Goal: Find specific page/section: Find specific page/section

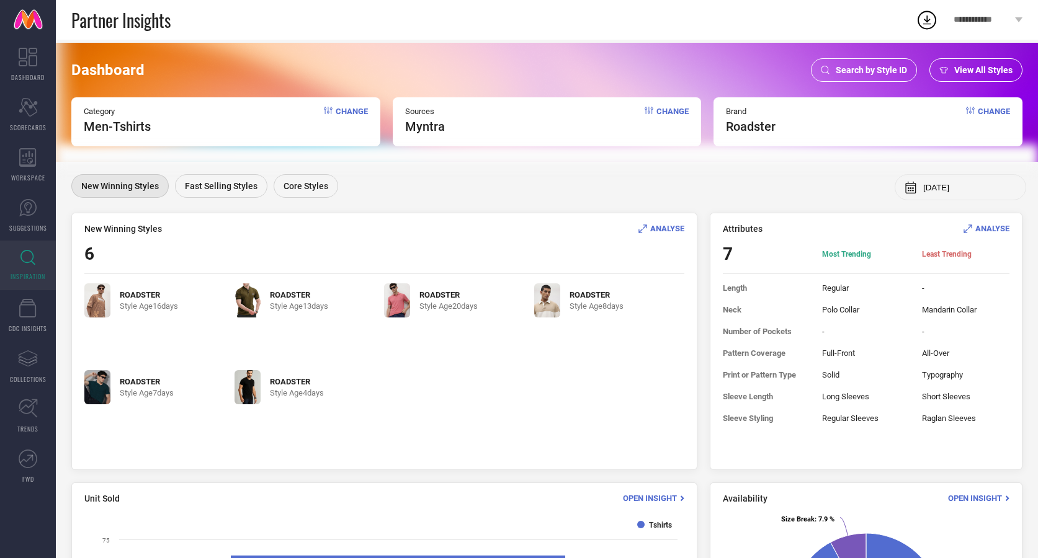
click at [97, 310] on img at bounding box center [97, 300] width 26 height 34
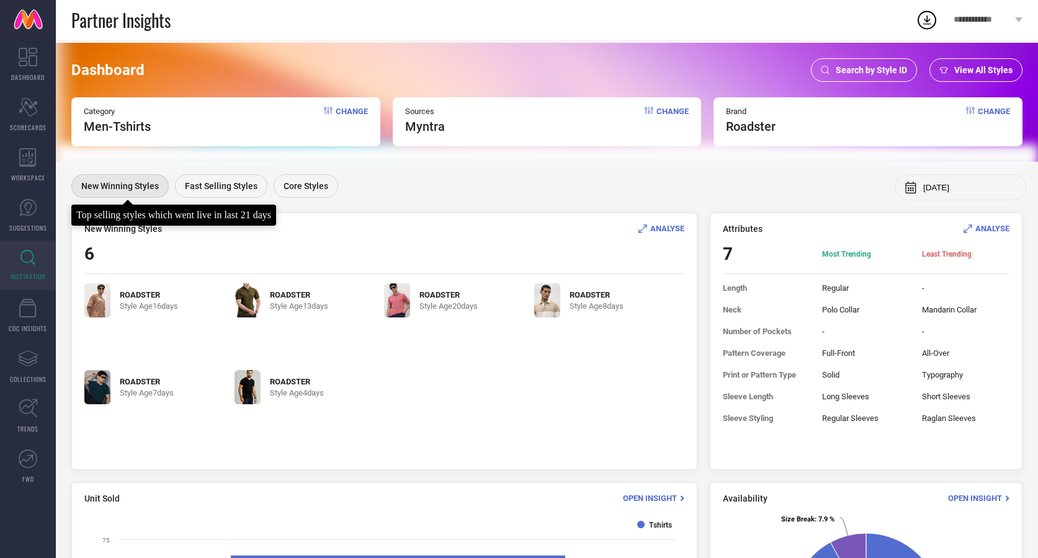
click at [128, 184] on span "New Winning Styles" at bounding box center [120, 186] width 78 height 10
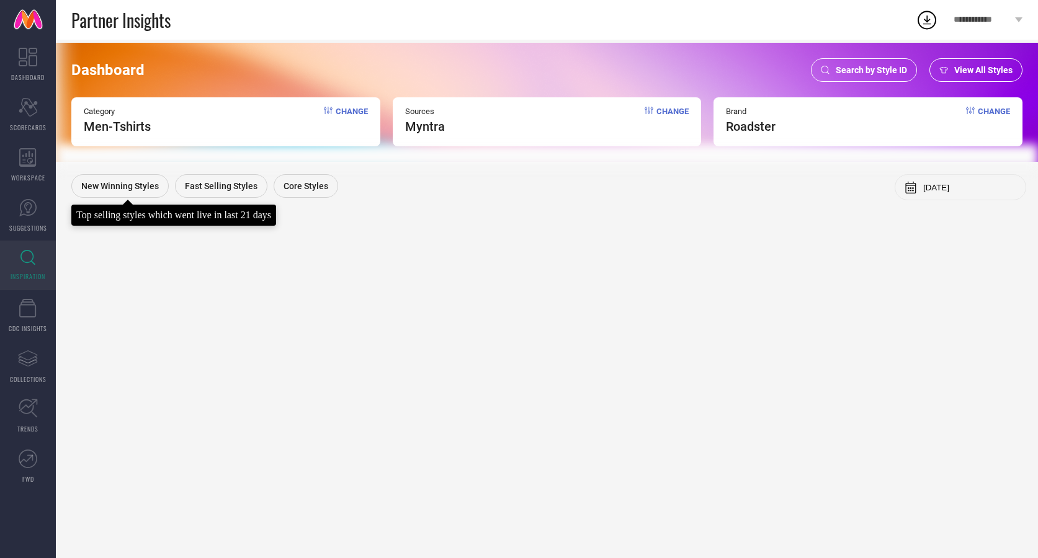
click at [133, 184] on span "New Winning Styles" at bounding box center [120, 186] width 78 height 10
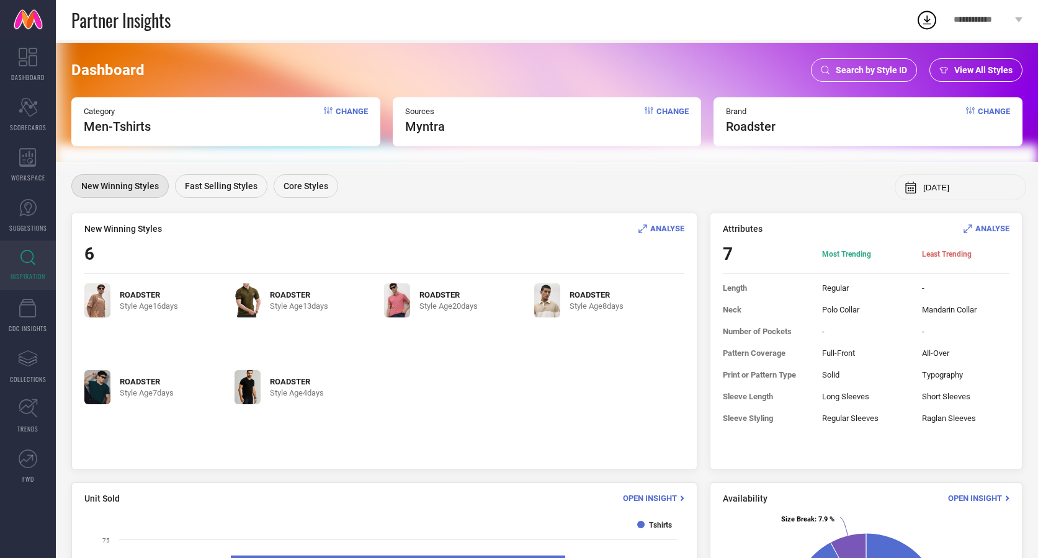
click at [142, 295] on span "ROADSTER" at bounding box center [149, 294] width 58 height 9
click at [659, 228] on span "ANALYSE" at bounding box center [667, 228] width 34 height 9
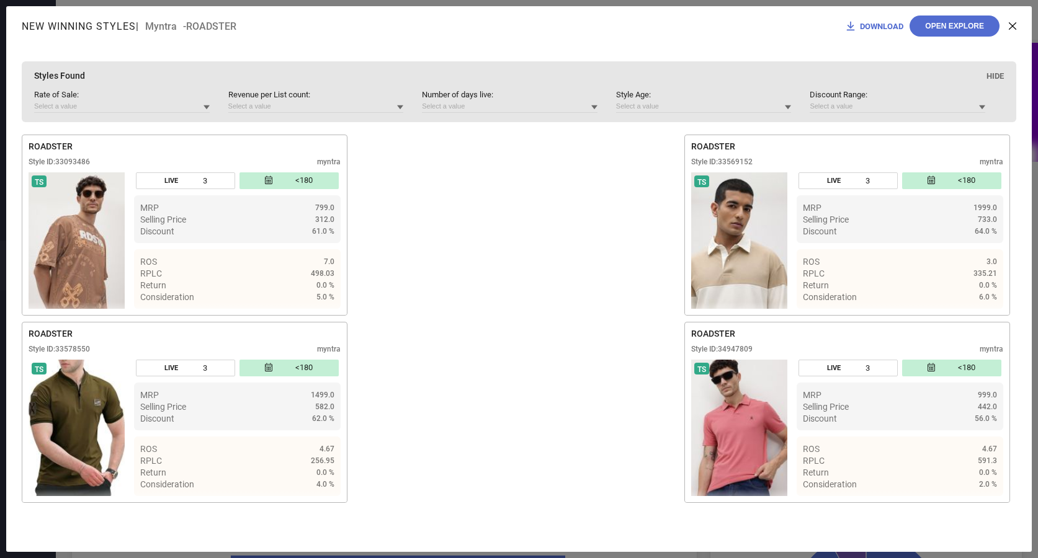
click at [1013, 25] on icon at bounding box center [1011, 25] width 7 height 7
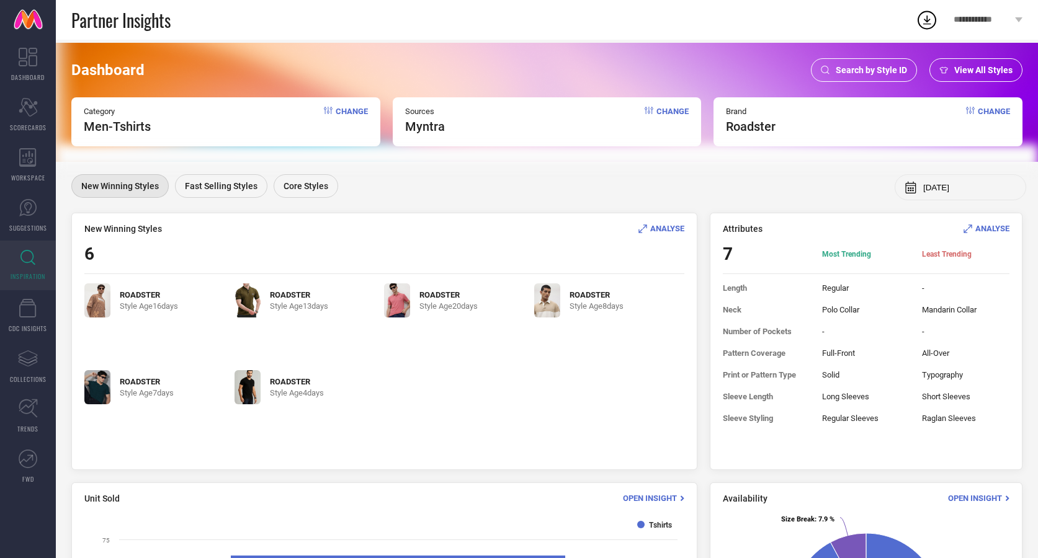
click at [874, 57] on div "Dashboard Search by Style ID View All Styles Category Men-Tshirts Change Source…" at bounding box center [547, 102] width 982 height 119
click at [877, 71] on span "Search by Style ID" at bounding box center [870, 70] width 71 height 10
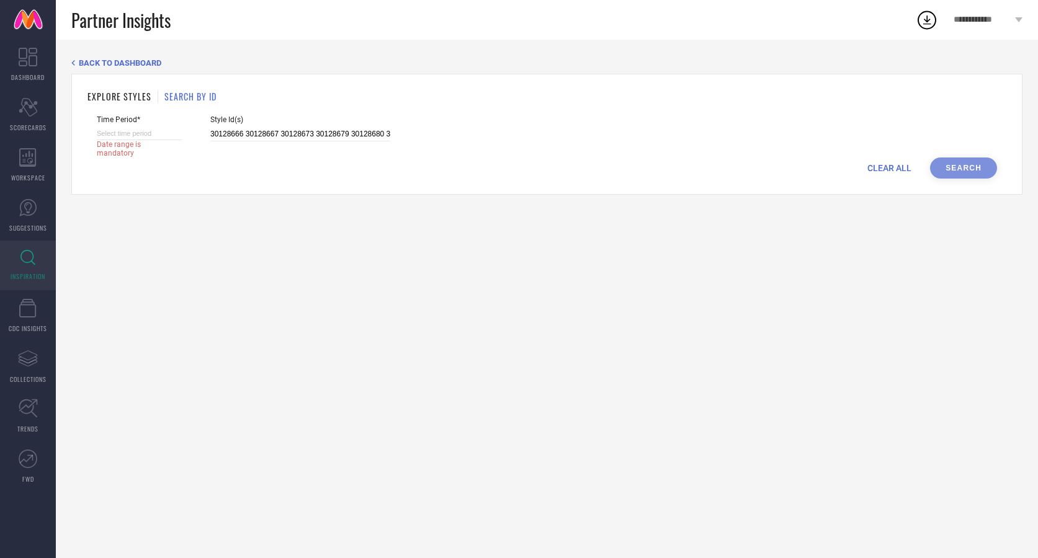
click at [134, 133] on input at bounding box center [140, 133] width 86 height 13
select select "8"
select select "2025"
select select "9"
select select "2025"
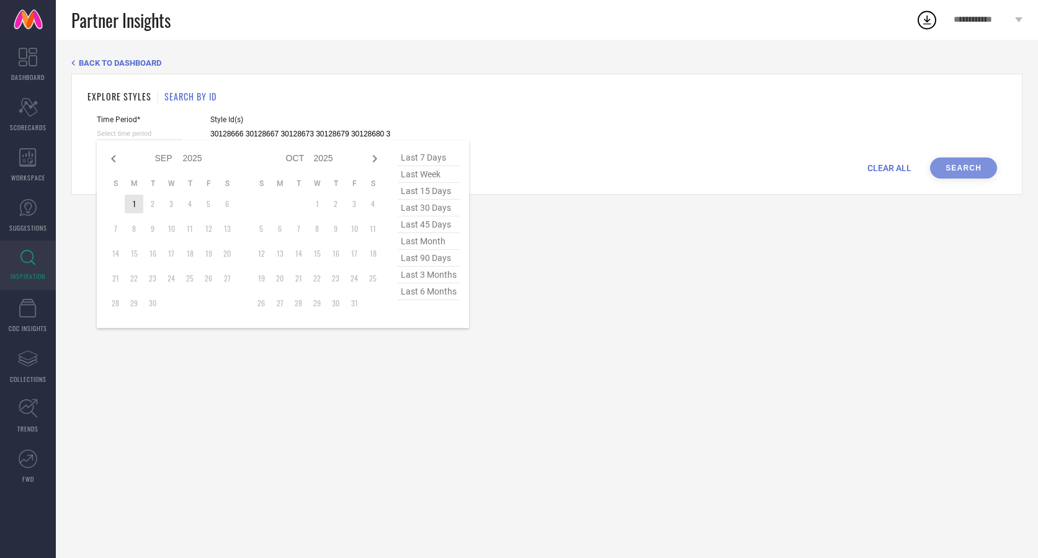
type input "After [DATE]"
click at [133, 203] on td "1" at bounding box center [134, 204] width 19 height 19
click at [252, 391] on div "BACK TO DASHBOARD EXPLORE STYLES SEARCH BY ID Time Period* After [DATE] Jan Feb…" at bounding box center [547, 299] width 982 height 518
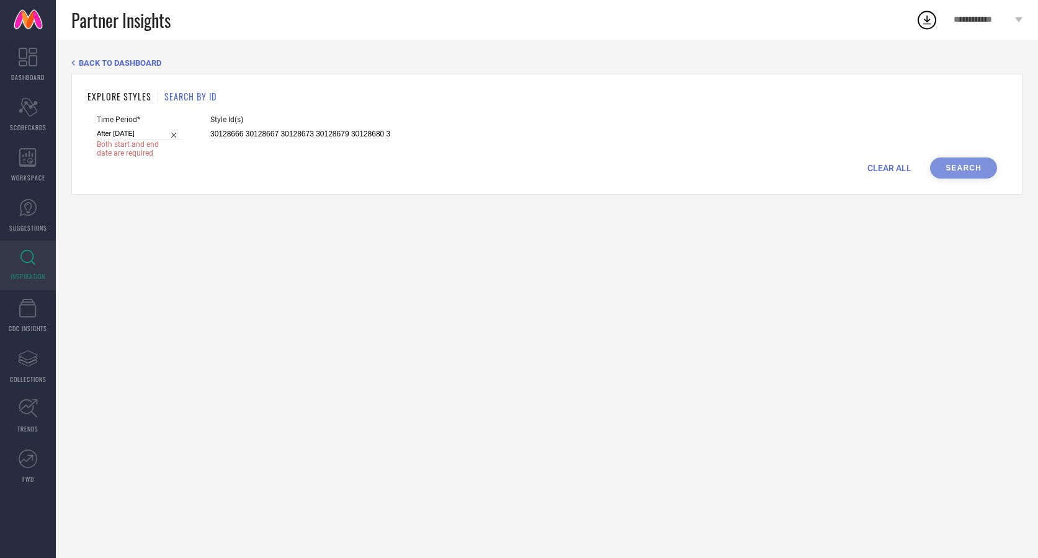
click at [125, 133] on input "After [DATE]" at bounding box center [140, 133] width 86 height 13
select select "8"
select select "2025"
select select "9"
select select "2025"
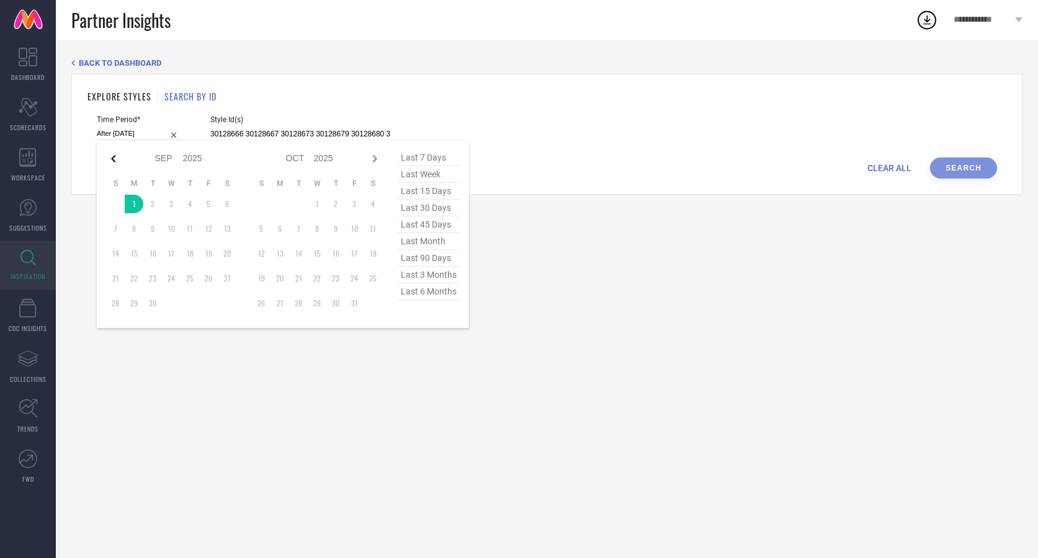
click at [113, 158] on icon at bounding box center [113, 158] width 4 height 7
select select "7"
select select "2025"
select select "8"
select select "2025"
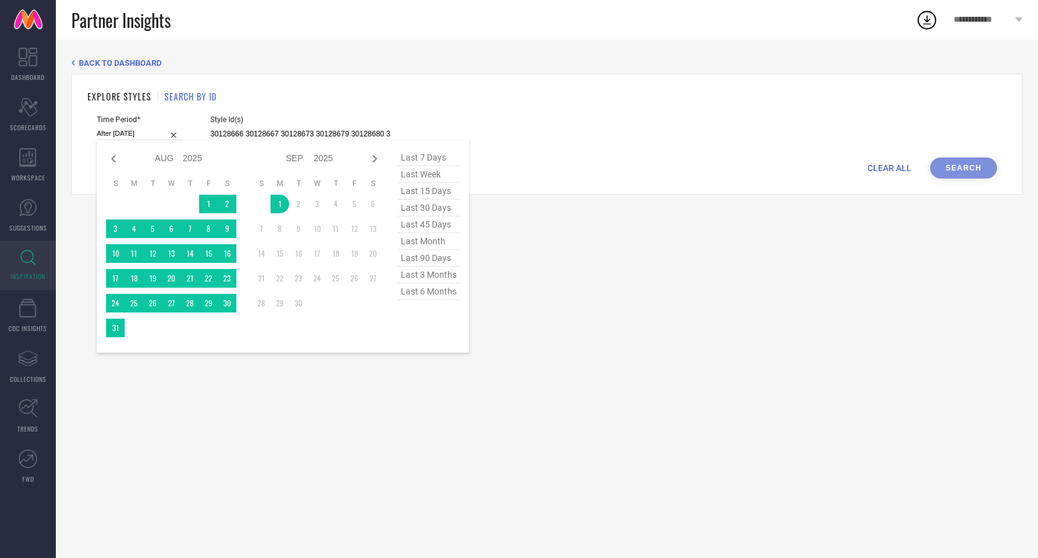
click at [113, 158] on icon at bounding box center [113, 158] width 4 height 7
select select "6"
select select "2025"
select select "7"
select select "2025"
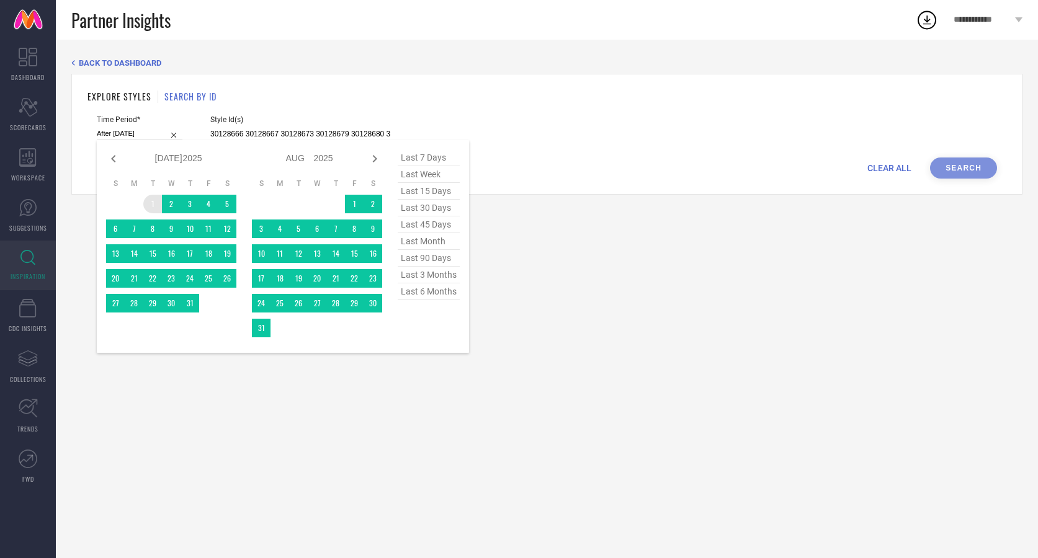
type input "[DATE] to [DATE]"
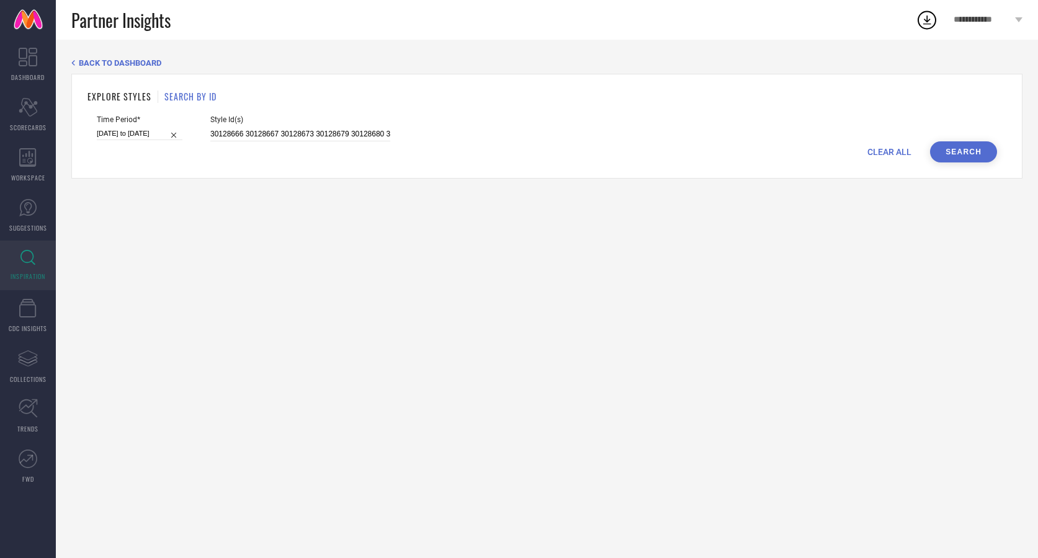
click at [115, 130] on input "[DATE] to [DATE]" at bounding box center [140, 133] width 86 height 13
select select "6"
select select "2025"
select select "7"
select select "2025"
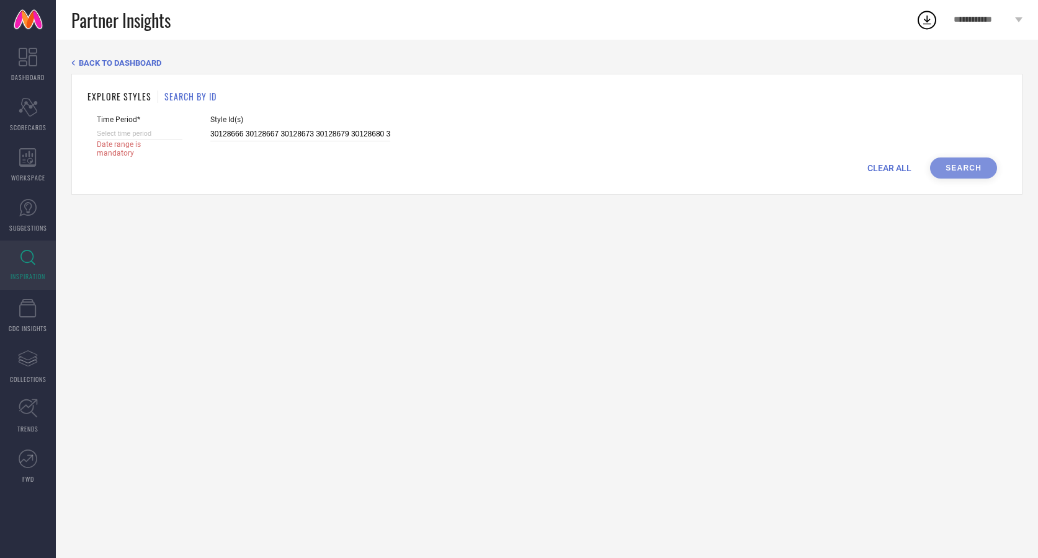
click at [128, 138] on input at bounding box center [140, 133] width 86 height 13
select select "8"
select select "2025"
select select "9"
select select "2025"
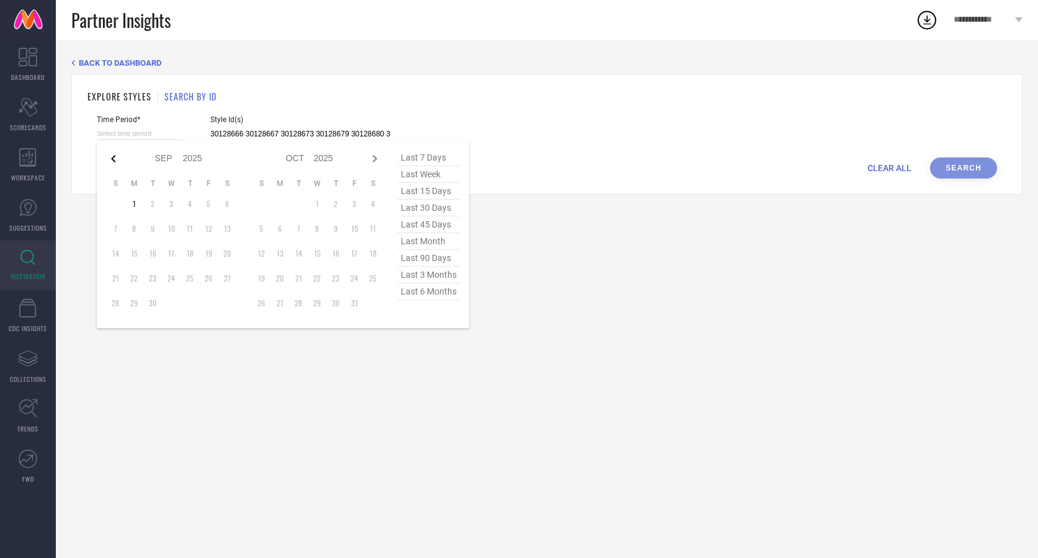
click at [115, 159] on icon at bounding box center [113, 158] width 15 height 15
select select "7"
select select "2025"
select select "8"
select select "2025"
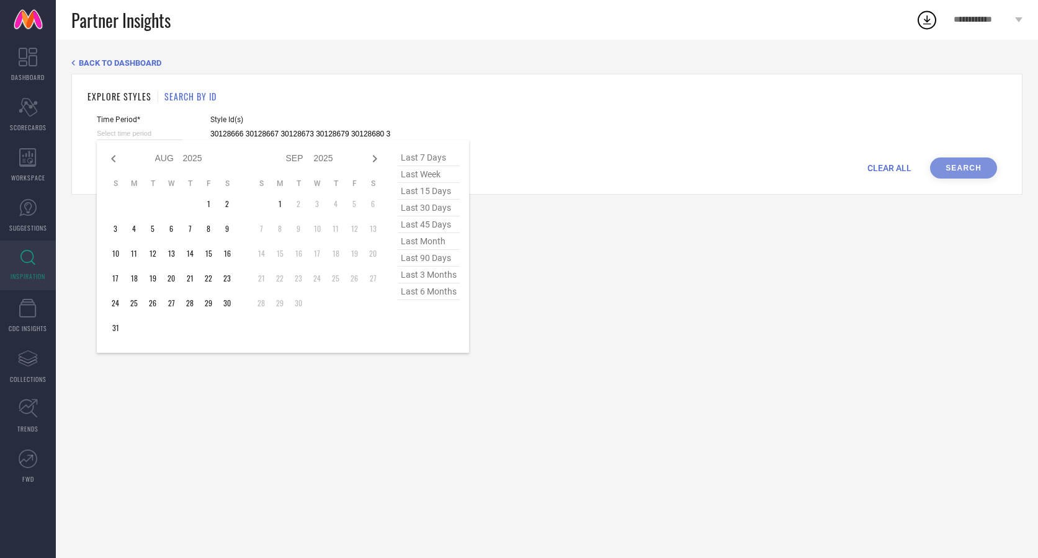
click at [115, 159] on icon at bounding box center [113, 158] width 15 height 15
select select "6"
select select "2025"
select select "7"
select select "2025"
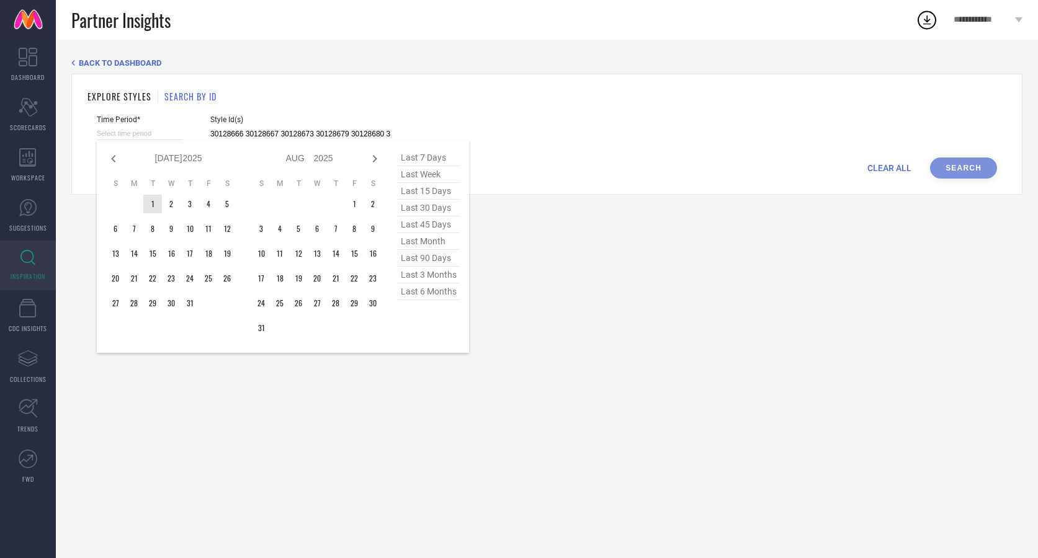
type input "After [DATE]"
click at [153, 205] on td "1" at bounding box center [152, 204] width 19 height 19
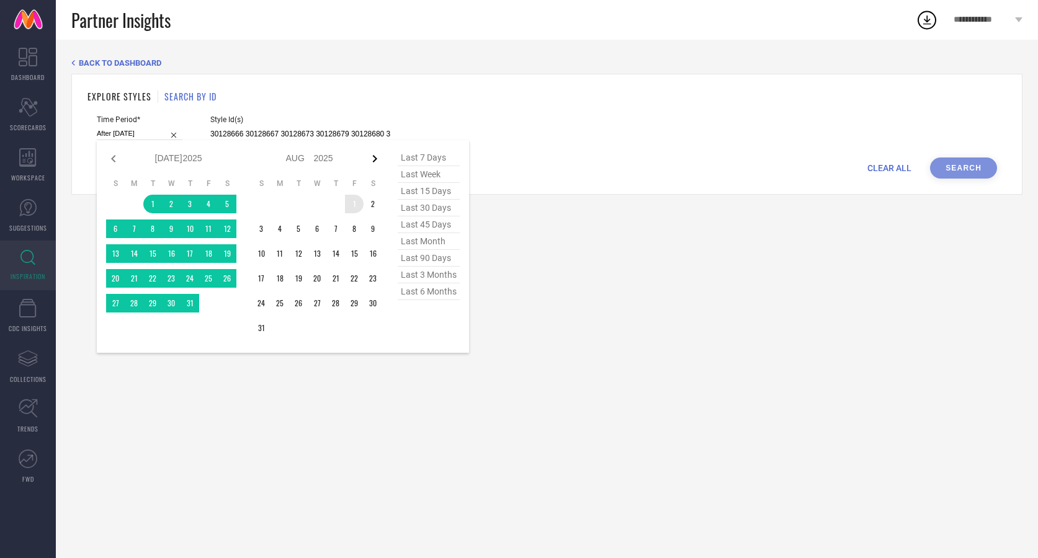
click at [373, 160] on icon at bounding box center [374, 158] width 15 height 15
select select "7"
select select "2025"
select select "8"
select select "2025"
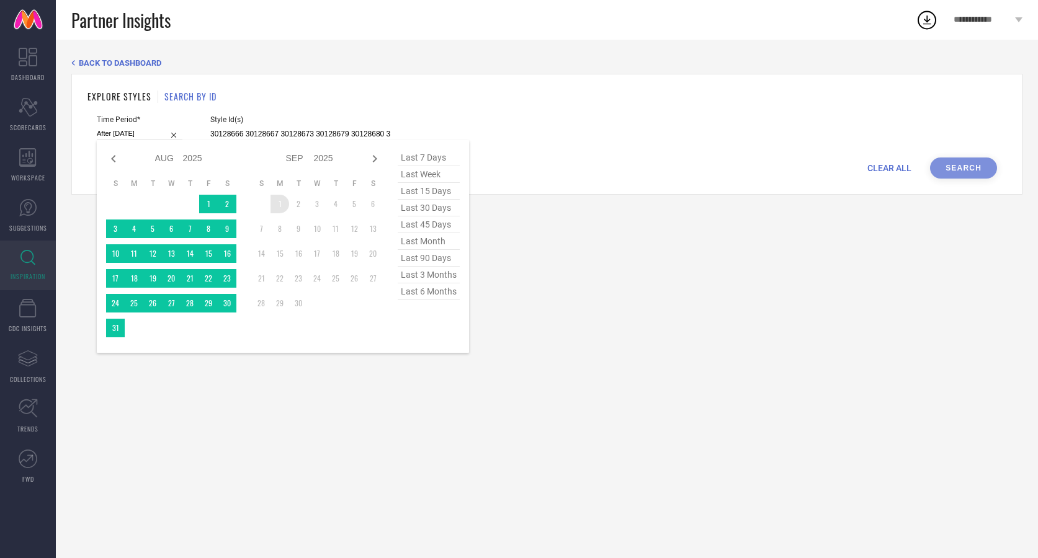
type input "[DATE] to [DATE]"
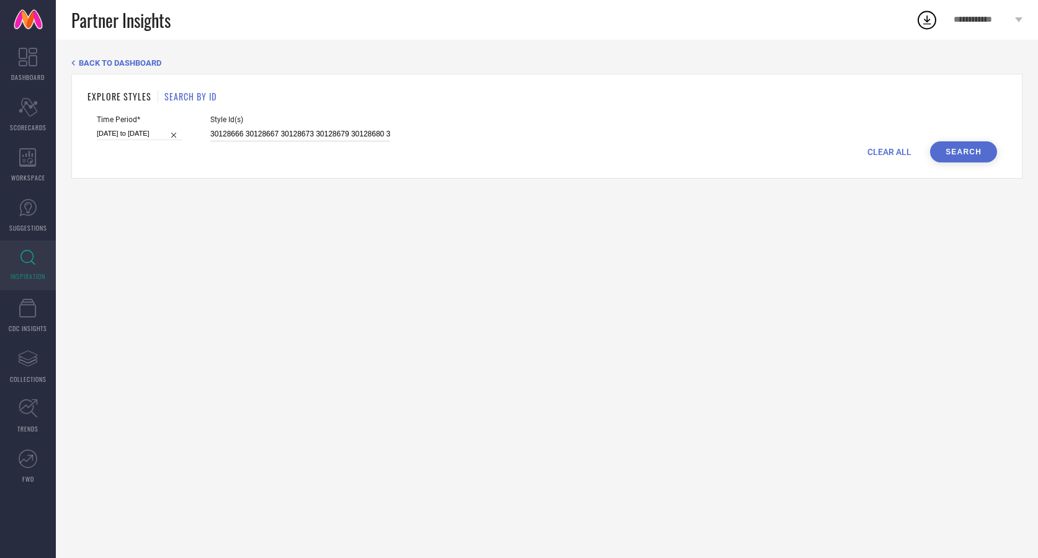
click at [247, 132] on input "30128666 30128667 30128673 30128679 30128680 30128682 30128691 30128693 3012869…" at bounding box center [300, 134] width 180 height 14
click at [228, 132] on input "30128666 30128667 30128673 30128679 30128680 30128682 30128691 30128693 3012869…" at bounding box center [300, 134] width 180 height 14
paste input "3093542"
click at [252, 133] on input "33093542" at bounding box center [300, 134] width 180 height 14
paste input "33093458"
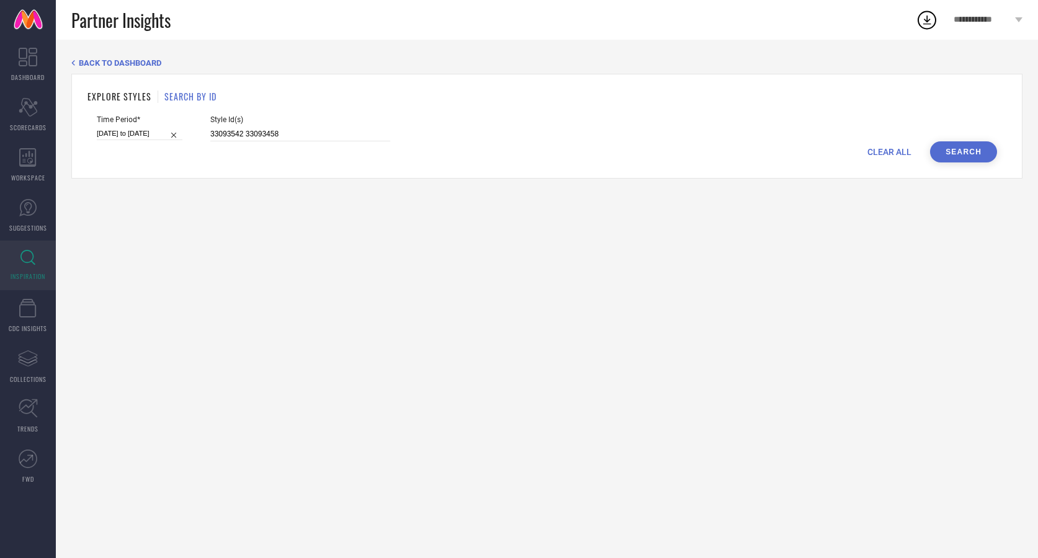
click at [296, 122] on span "Style Id(s)" at bounding box center [300, 119] width 180 height 9
click at [286, 131] on input "33093542 33093458" at bounding box center [300, 134] width 180 height 14
paste input "33093504"
type input "33093542 33093458 33093504"
click at [956, 149] on button "Search" at bounding box center [963, 151] width 67 height 21
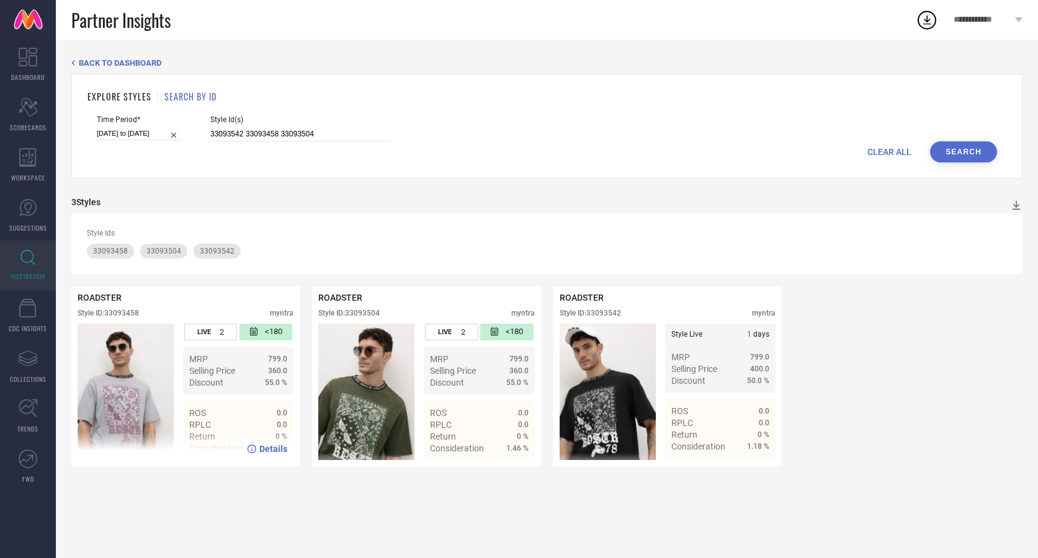
click at [220, 334] on span "2" at bounding box center [222, 331] width 4 height 9
click at [276, 453] on span "Details" at bounding box center [273, 449] width 28 height 10
click at [113, 29] on span "Partner Insights" at bounding box center [120, 19] width 99 height 25
click at [35, 22] on link at bounding box center [28, 20] width 56 height 40
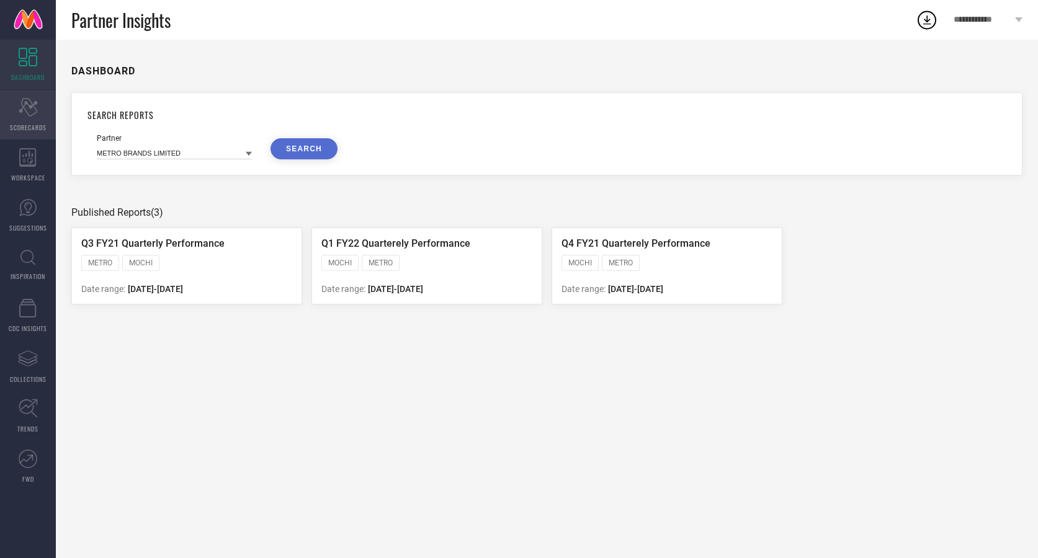
click at [25, 114] on icon "Scorecard" at bounding box center [28, 107] width 19 height 19
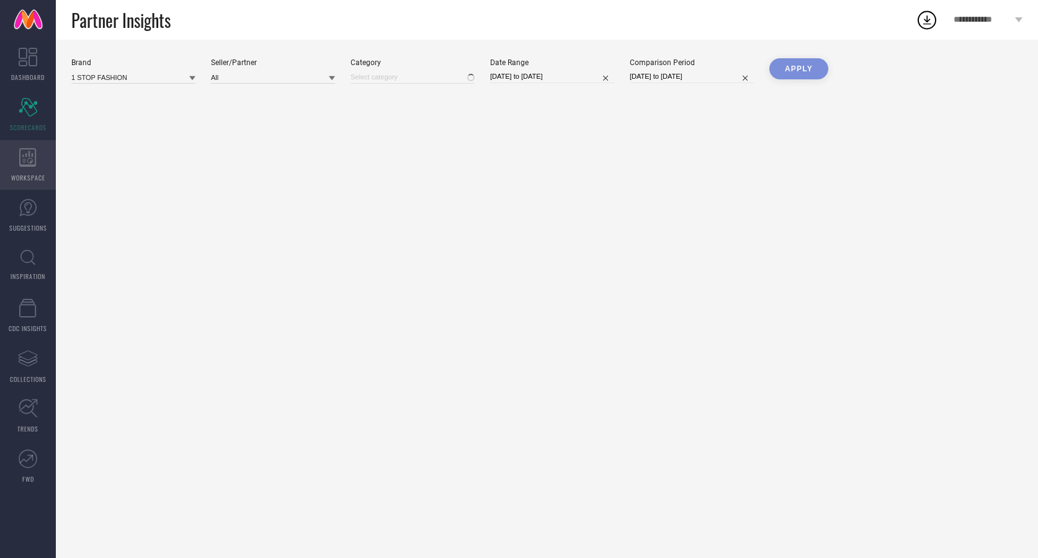
type input "All"
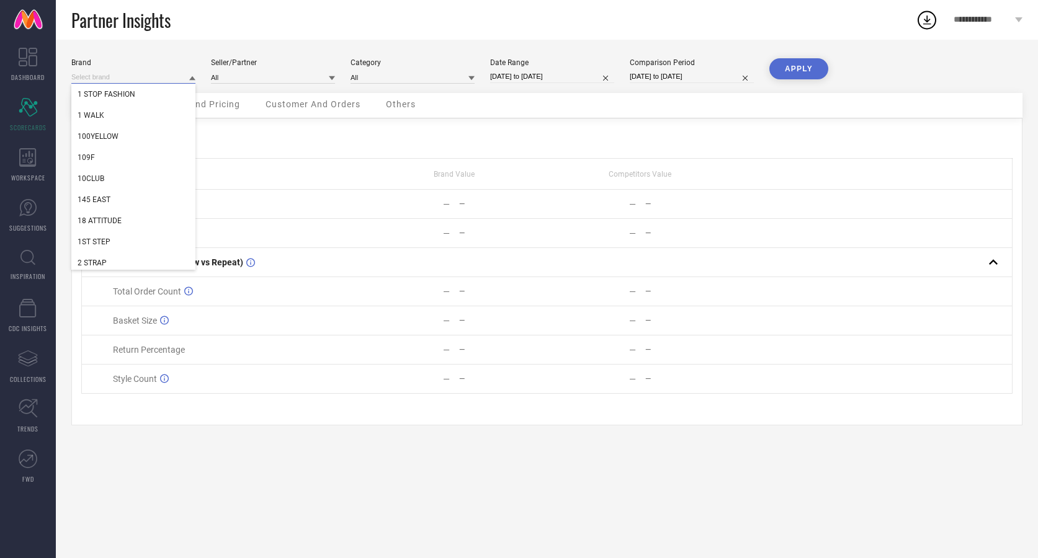
click at [183, 76] on input at bounding box center [133, 77] width 124 height 13
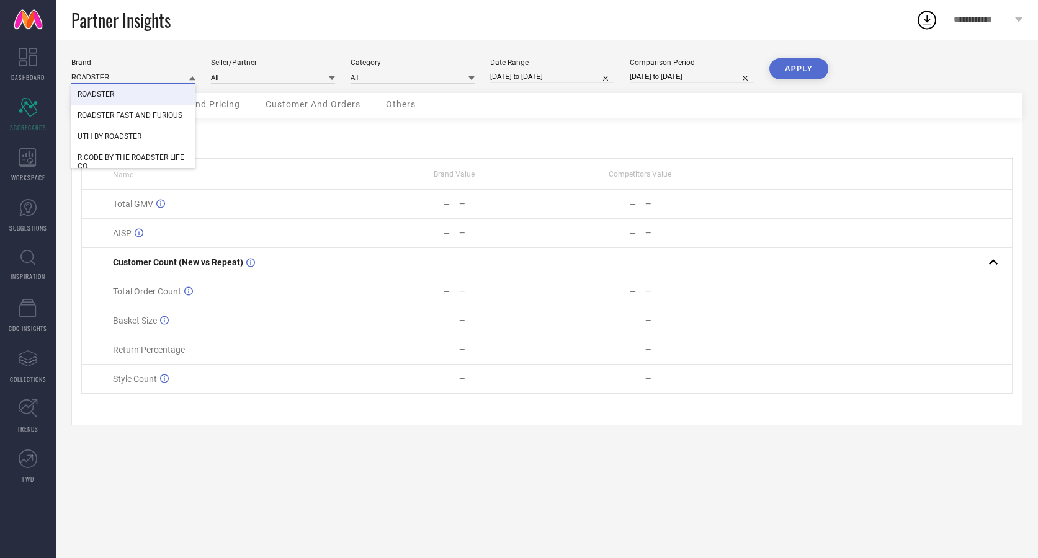
type input "ROADSTER"
click at [100, 92] on span "ROADSTER" at bounding box center [96, 94] width 37 height 9
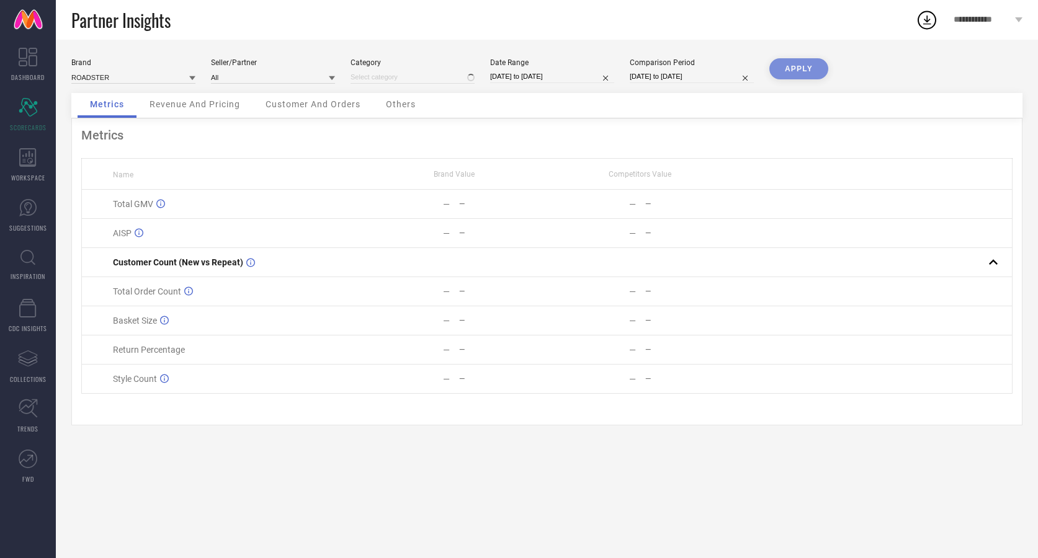
type input "All"
click at [801, 69] on button "APPLY" at bounding box center [798, 68] width 59 height 21
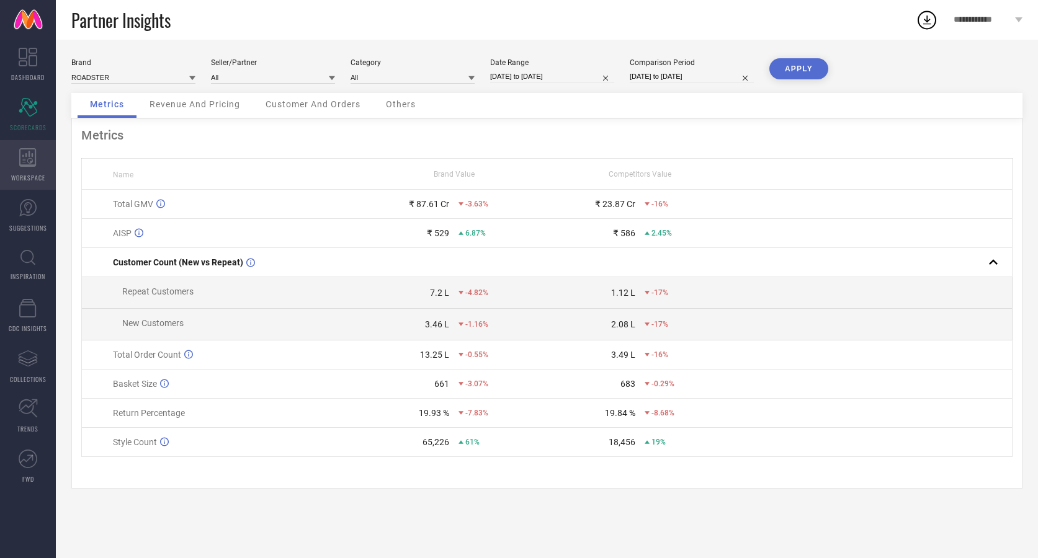
click at [27, 158] on icon at bounding box center [27, 157] width 17 height 19
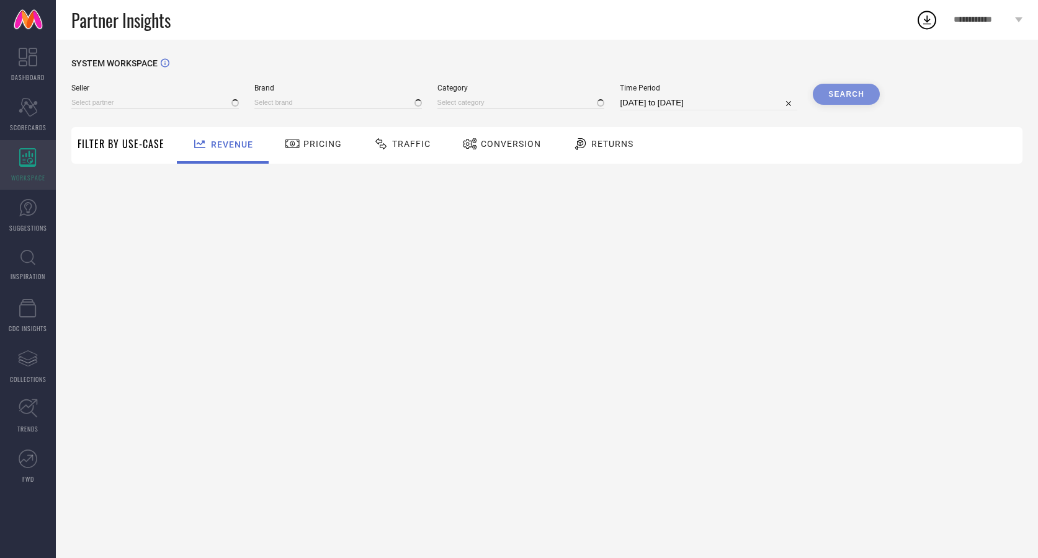
type input "All"
type input "1 STOP FASHION"
type input "All"
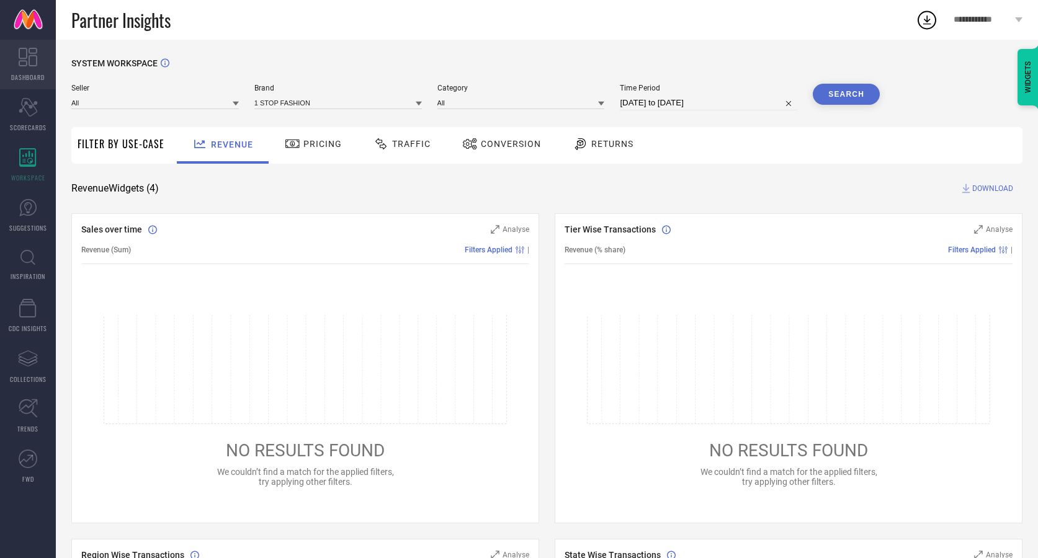
click at [32, 55] on icon at bounding box center [28, 57] width 19 height 19
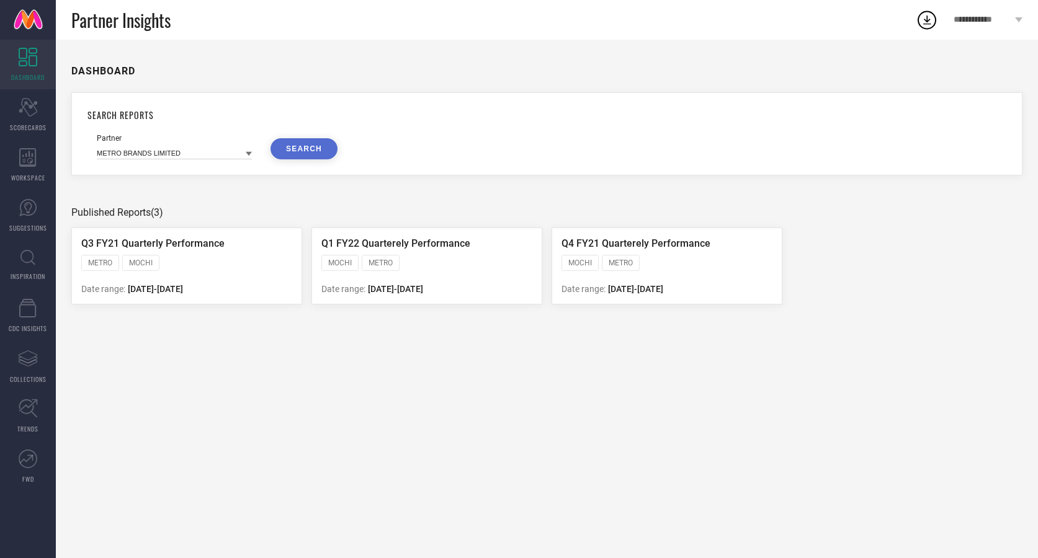
click at [246, 151] on icon at bounding box center [249, 154] width 6 height 6
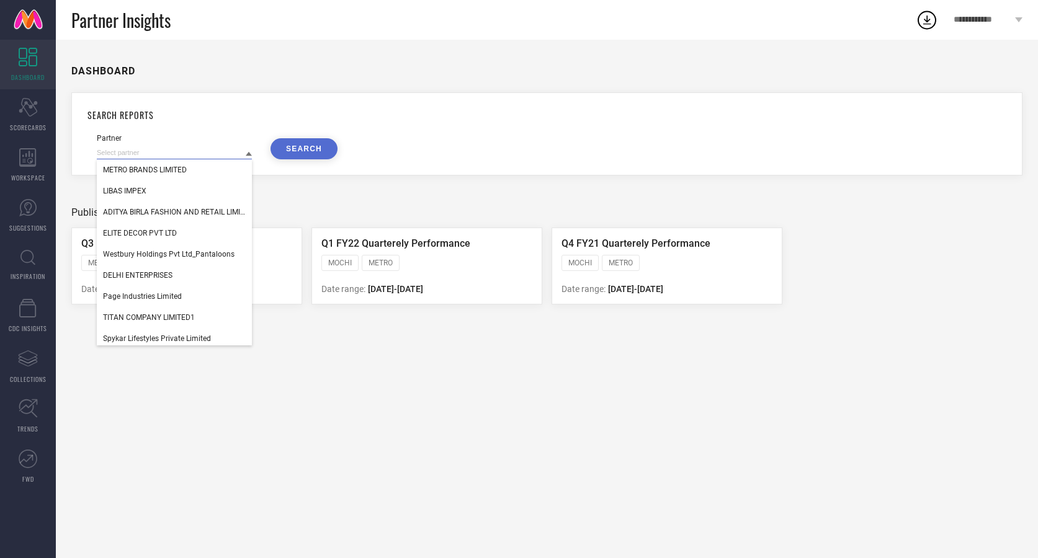
click at [163, 155] on input at bounding box center [174, 152] width 155 height 13
click at [195, 422] on div "DASHBOARD SEARCH REPORTS Partner METRO BRANDS LIMITED LIBAS IMPEX ADITYA BIRLA …" at bounding box center [547, 299] width 982 height 518
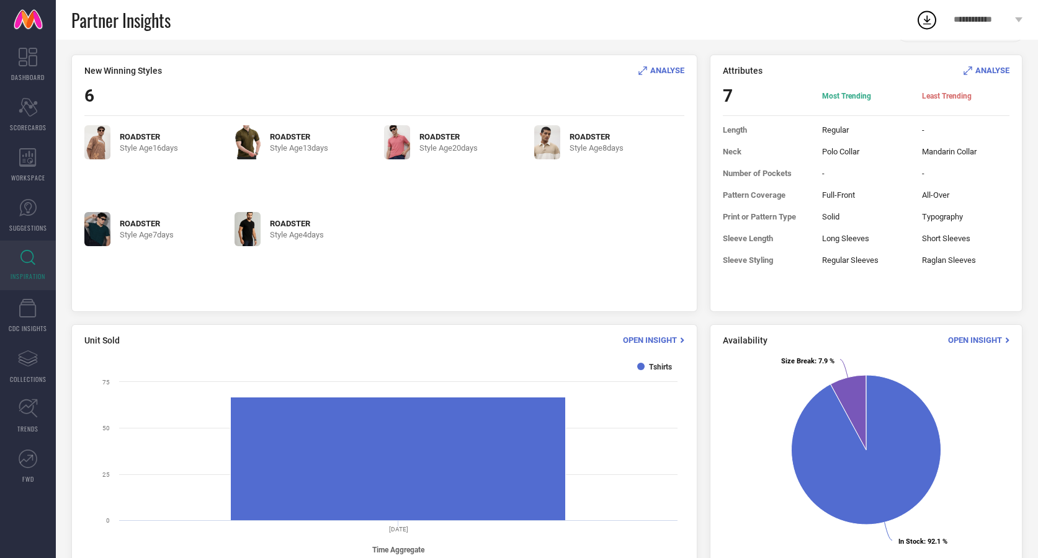
scroll to position [141, 0]
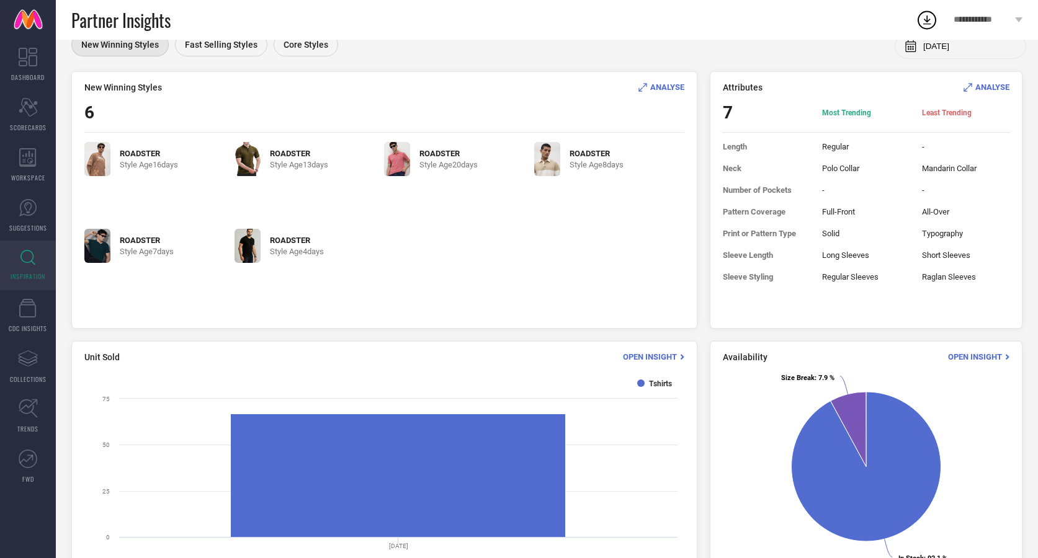
click at [657, 89] on span "ANALYSE" at bounding box center [667, 86] width 34 height 9
